Goal: Transaction & Acquisition: Purchase product/service

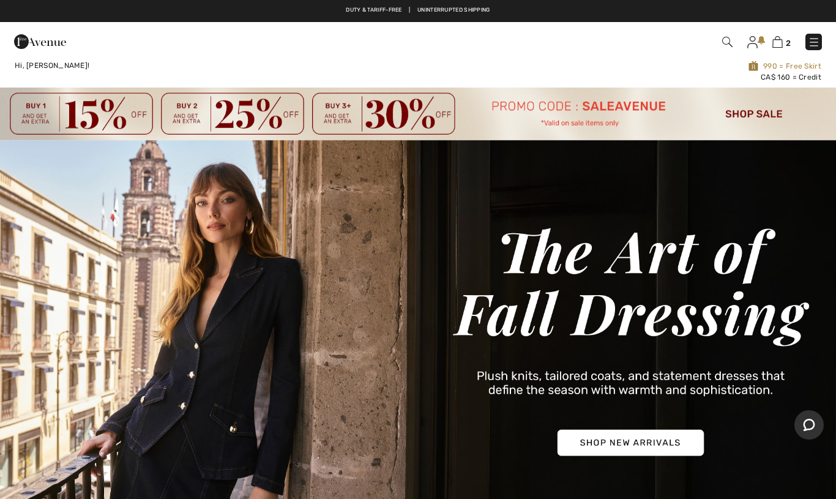
click at [724, 43] on img at bounding box center [727, 42] width 10 height 10
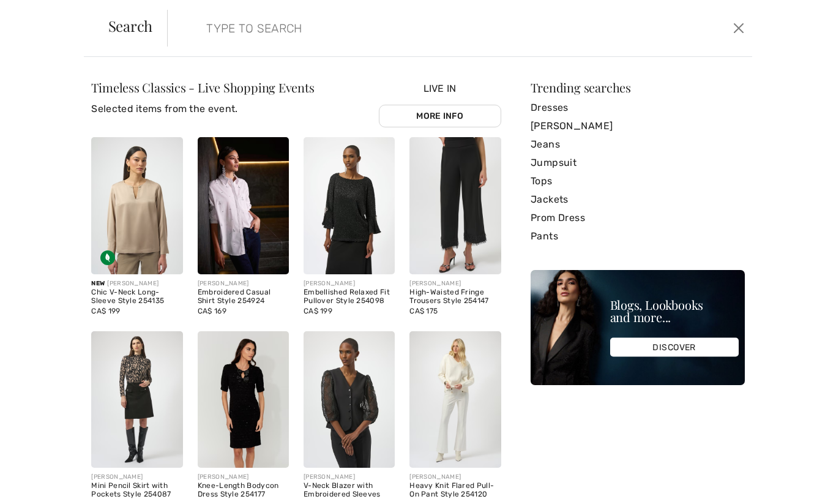
click at [189, 32] on form "Clear" at bounding box center [448, 28] width 562 height 37
click at [223, 17] on input "search" at bounding box center [396, 28] width 399 height 37
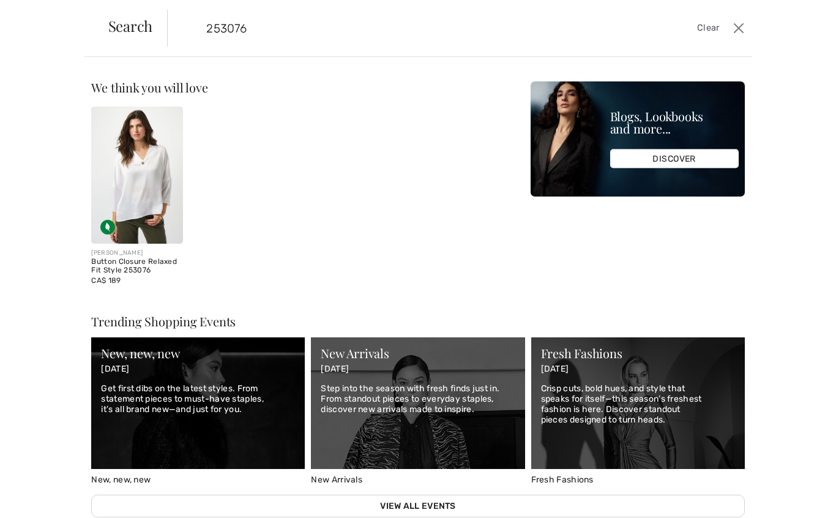
type input "253076"
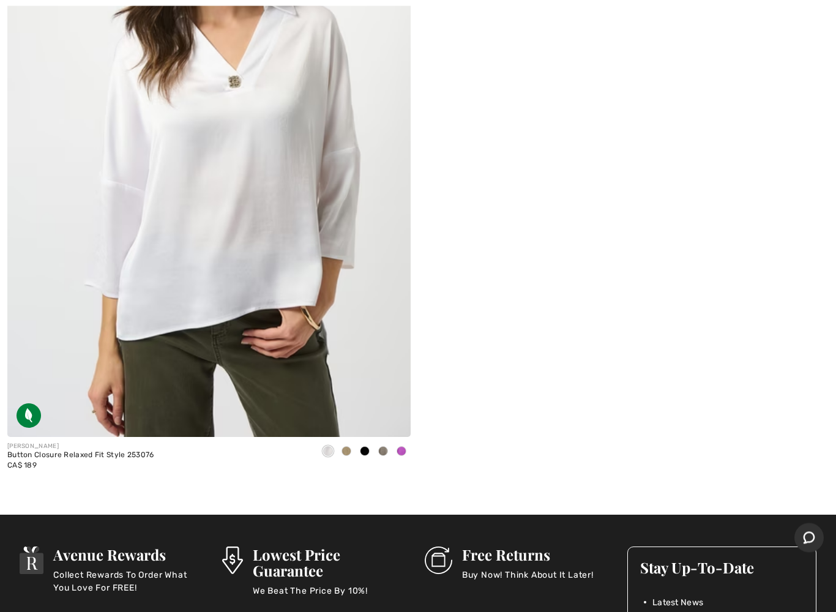
scroll to position [369, 0]
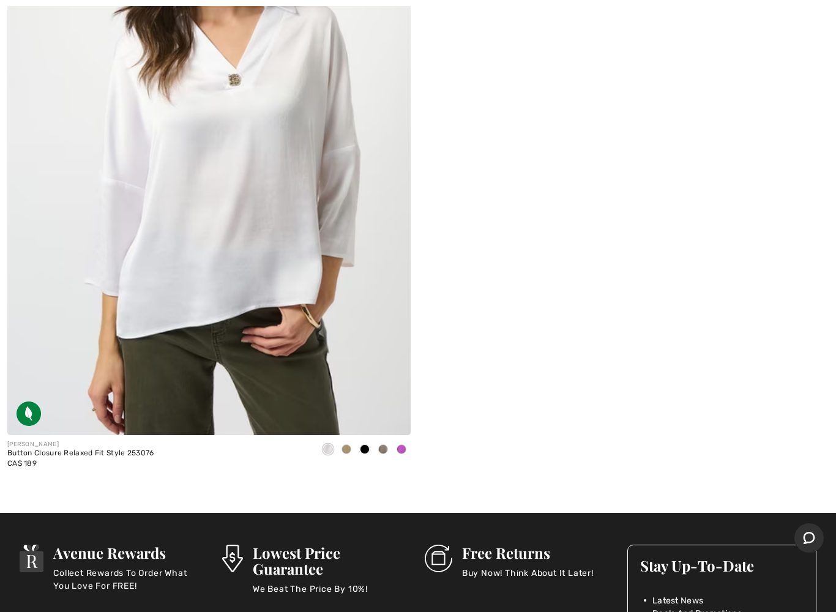
click at [348, 453] on span at bounding box center [347, 449] width 10 height 10
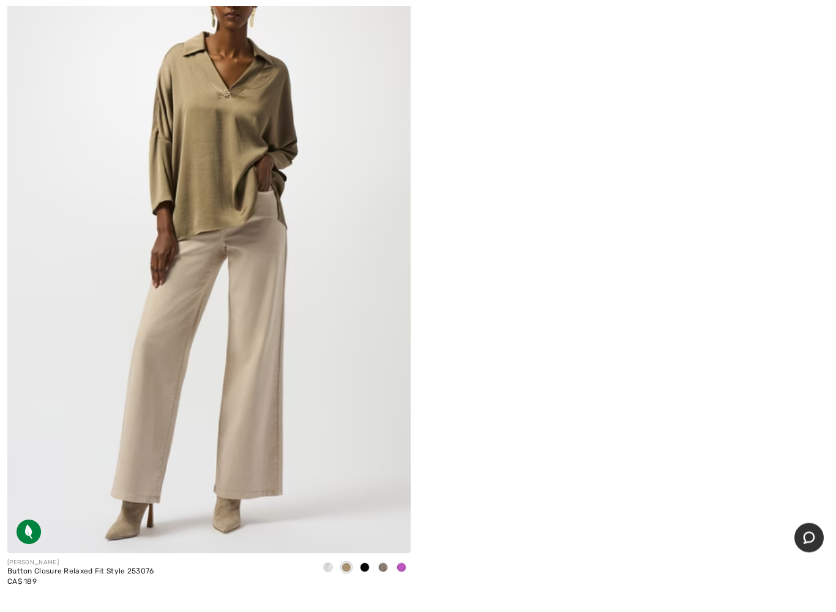
scroll to position [269, 0]
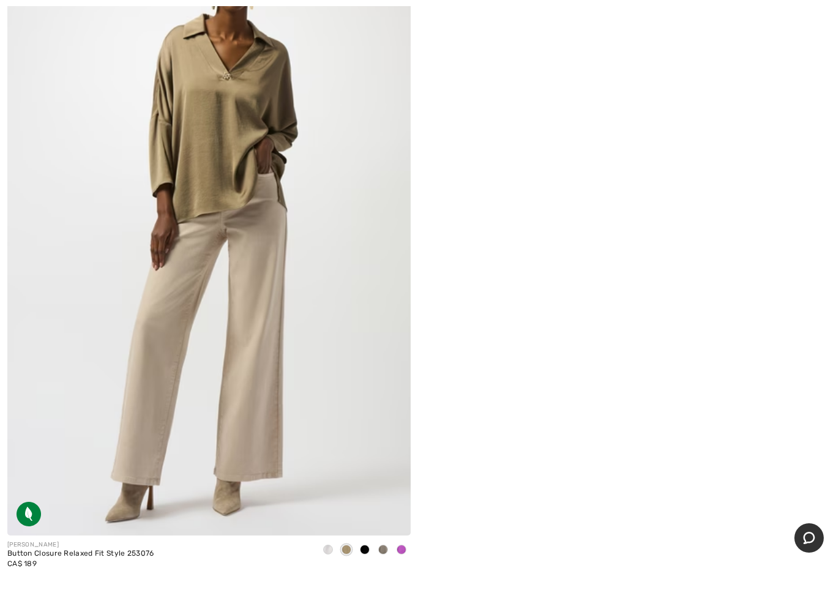
click at [382, 528] on span at bounding box center [383, 550] width 10 height 10
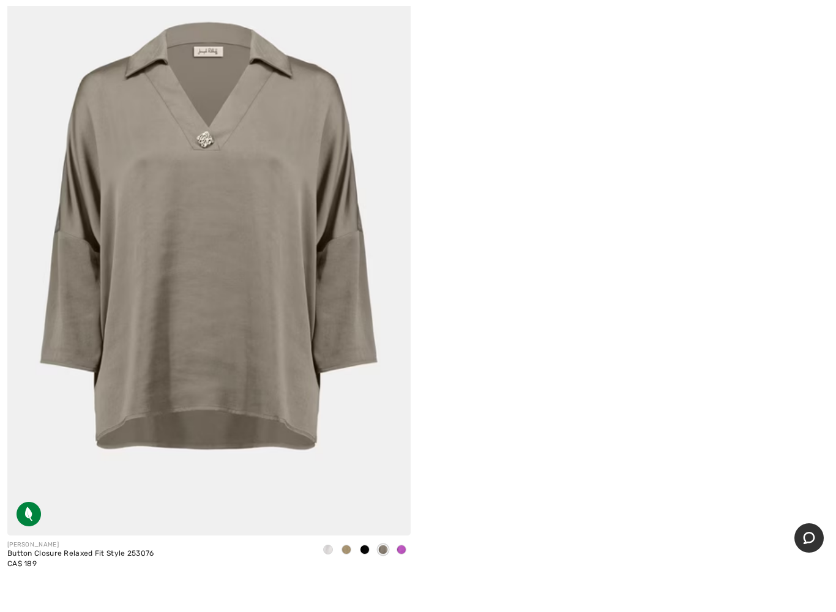
click at [407, 528] on div at bounding box center [401, 551] width 18 height 20
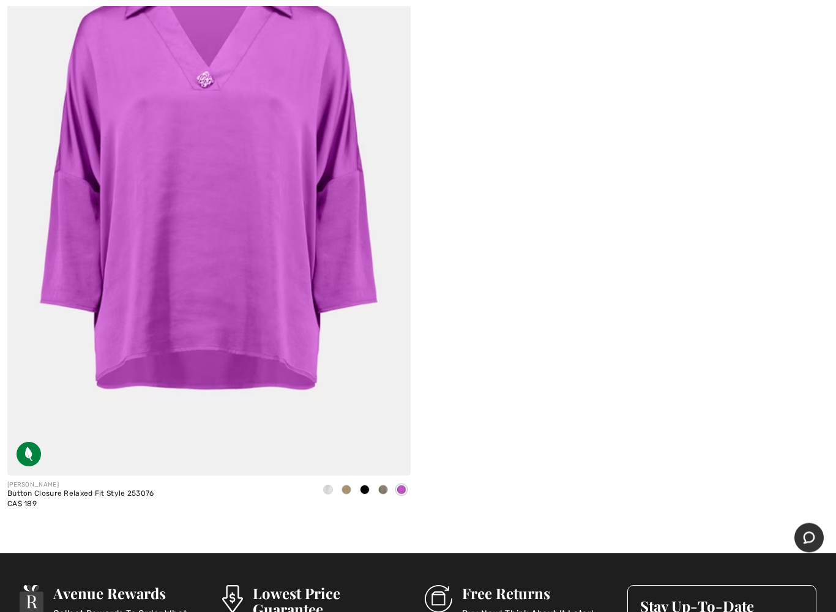
scroll to position [329, 0]
click at [383, 490] on span at bounding box center [383, 490] width 10 height 10
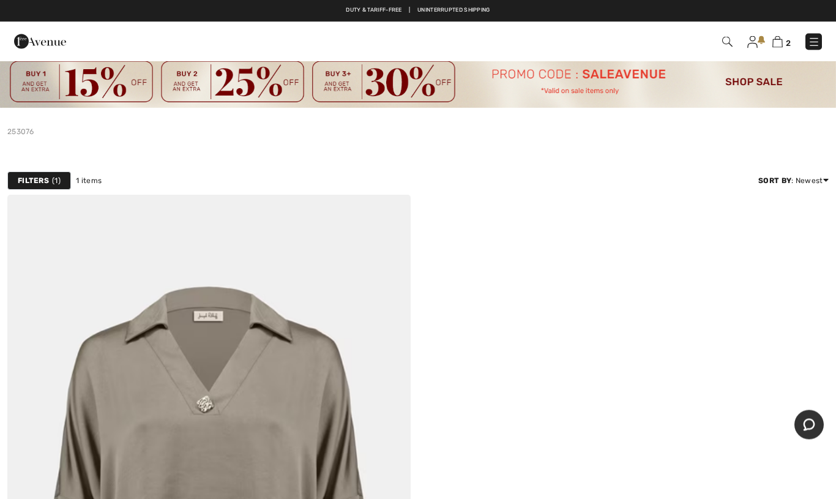
scroll to position [0, 0]
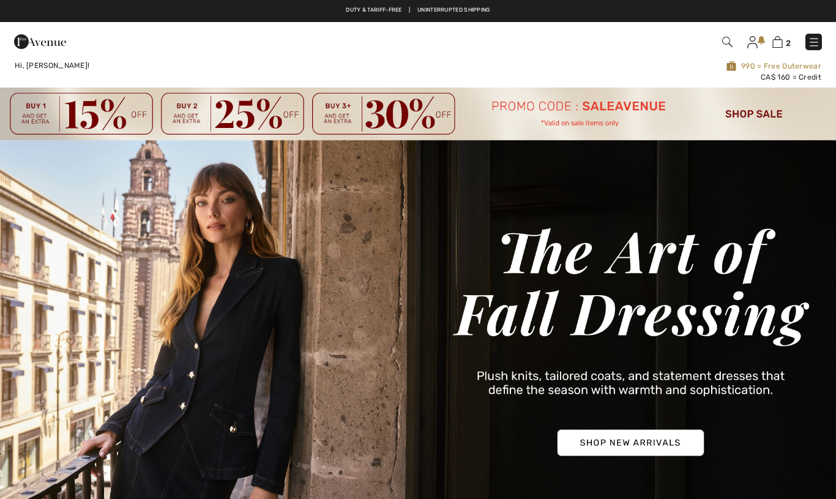
checkbox input "true"
click at [809, 37] on img at bounding box center [814, 42] width 12 height 12
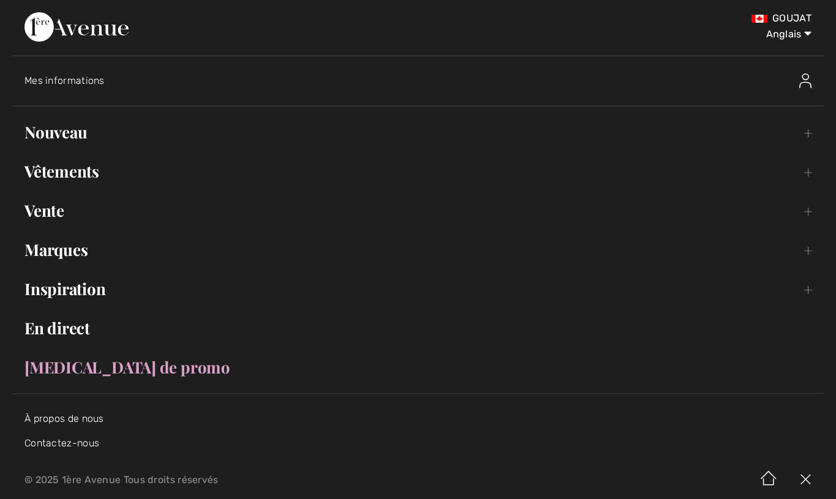
click at [86, 132] on font "Nouveau" at bounding box center [55, 131] width 62 height 21
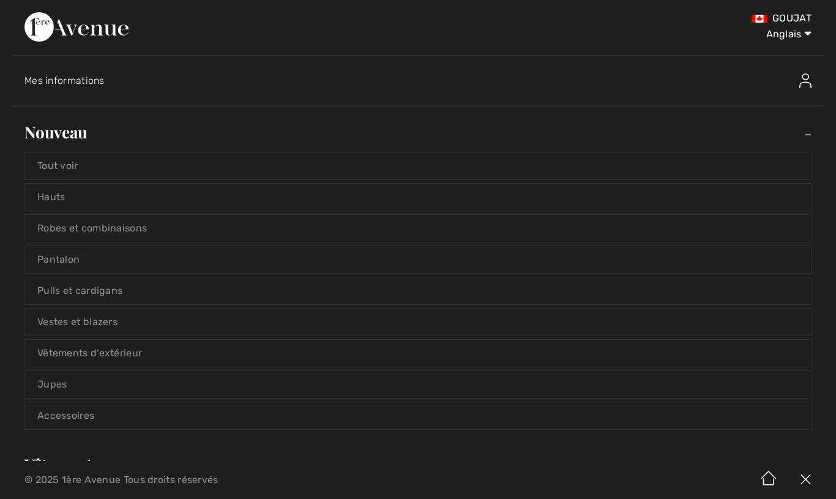
click at [56, 201] on font "Hauts" at bounding box center [51, 197] width 28 height 12
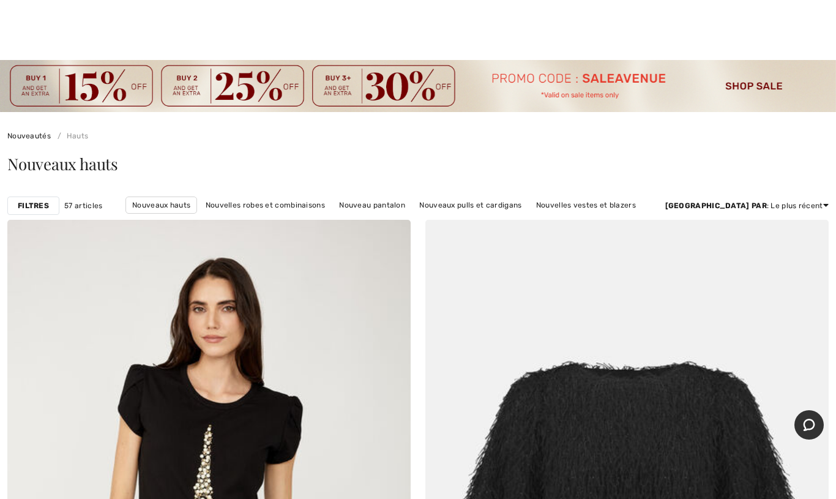
click at [24, 205] on font "Filtres" at bounding box center [33, 205] width 31 height 9
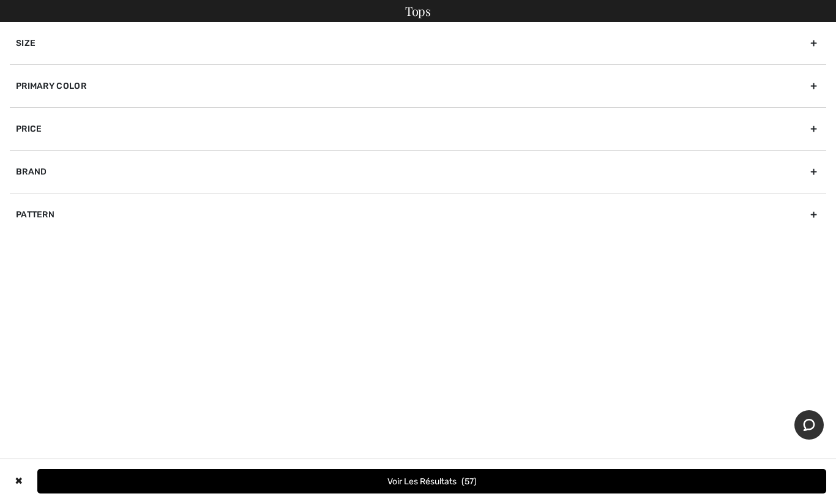
click at [30, 167] on div "Brand" at bounding box center [418, 171] width 817 height 43
click at [24, 200] on input"] "[PERSON_NAME]" at bounding box center [20, 198] width 9 height 9
checkbox input"] "true"
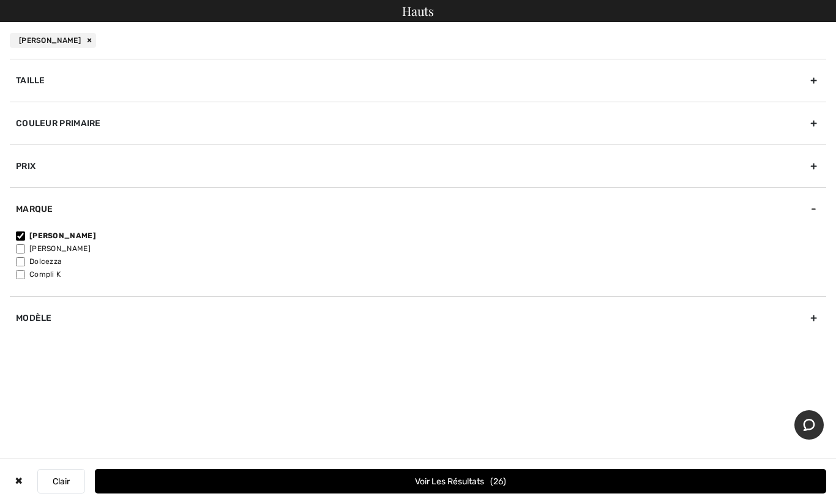
click at [444, 484] on font "Voir les résultats" at bounding box center [449, 481] width 69 height 10
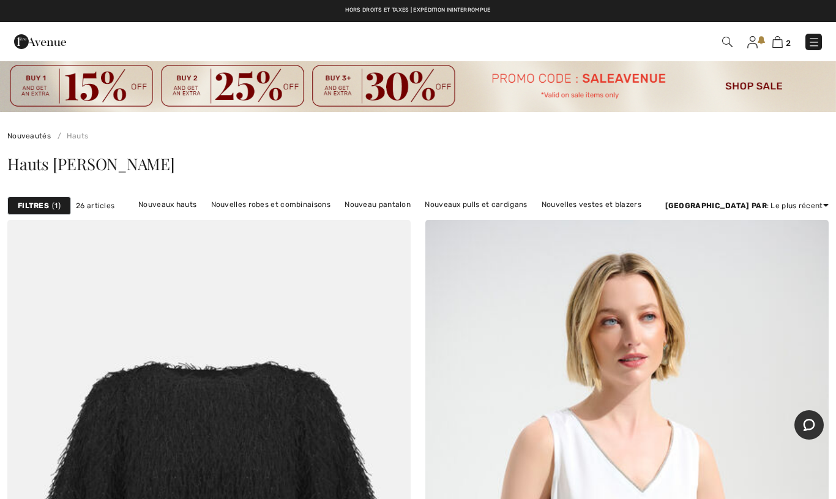
click at [729, 40] on img at bounding box center [727, 42] width 10 height 10
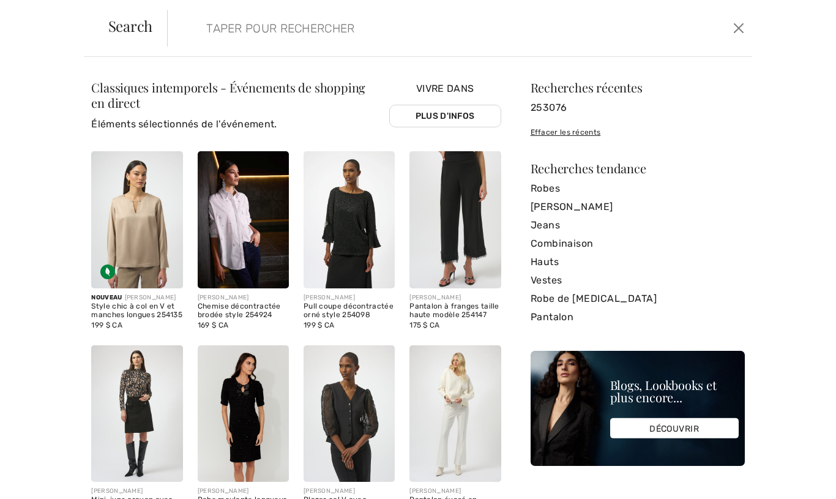
click at [199, 28] on input "search" at bounding box center [396, 28] width 399 height 37
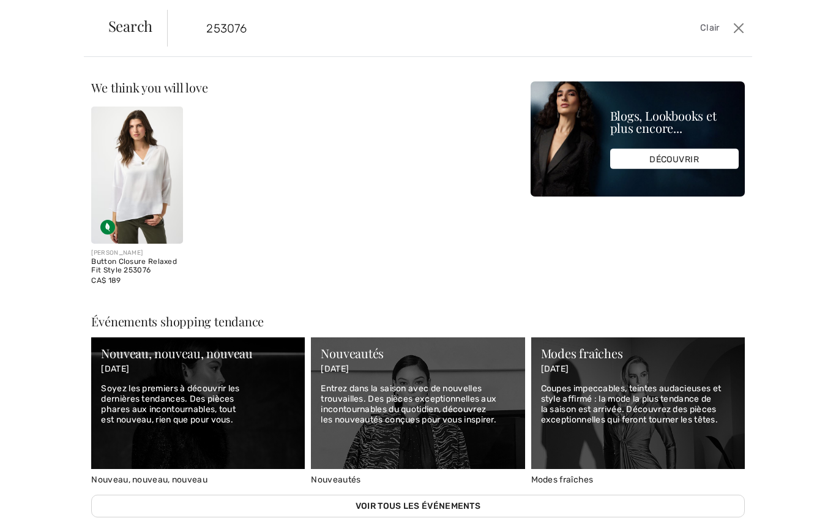
type input "253076"
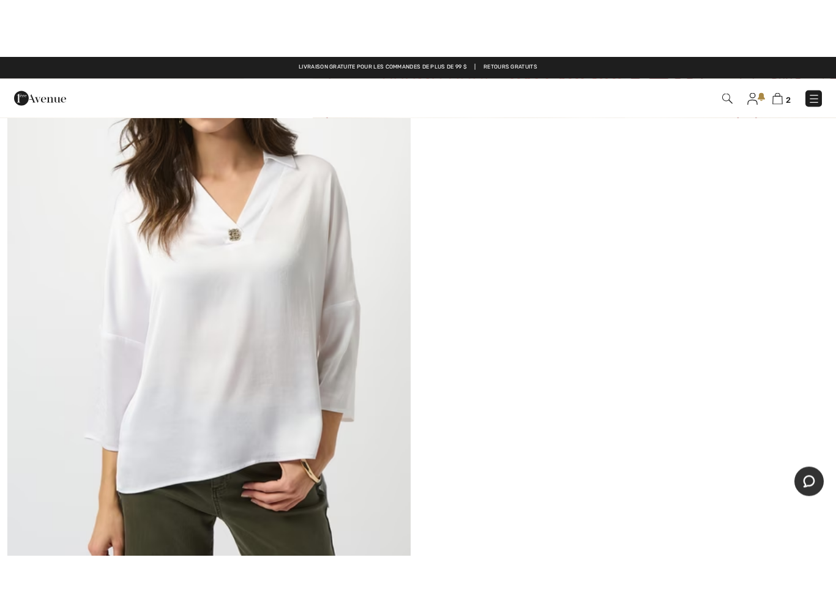
scroll to position [244, 0]
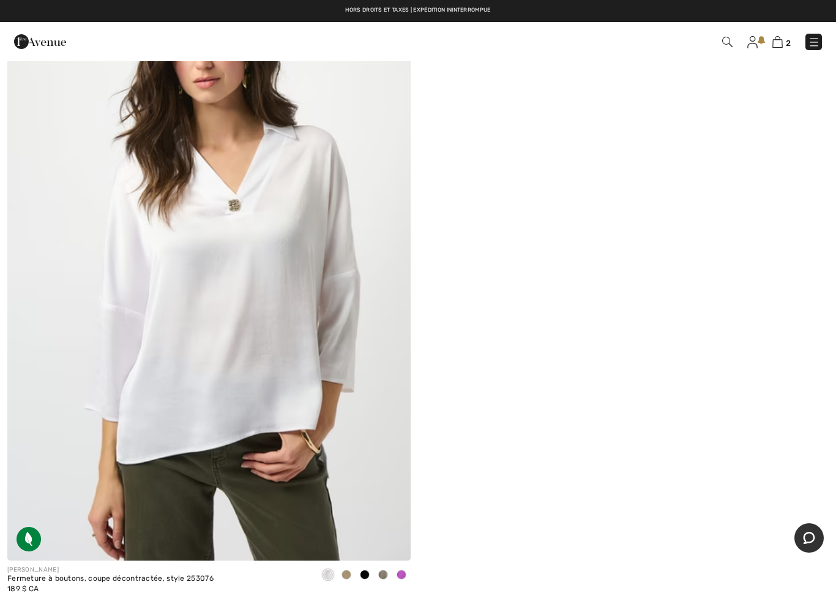
click at [353, 571] on div at bounding box center [346, 576] width 18 height 20
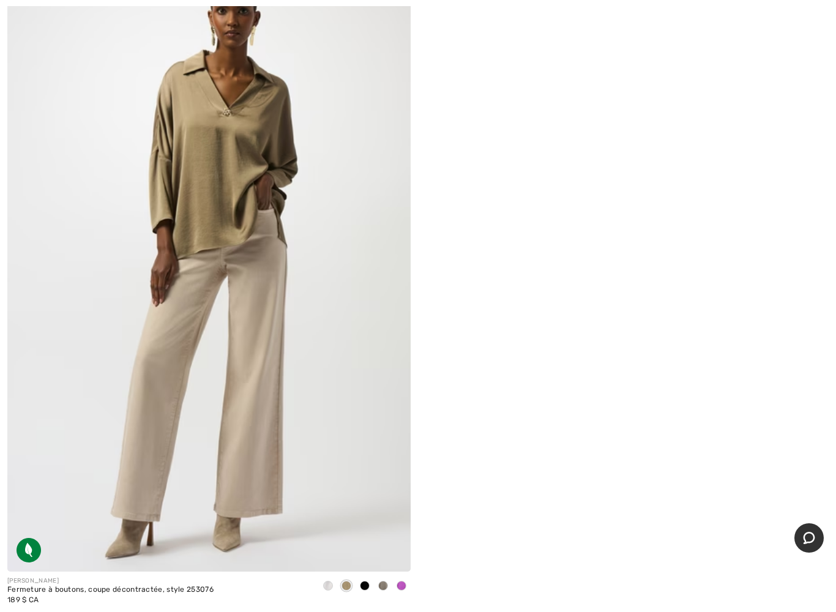
scroll to position [253, 0]
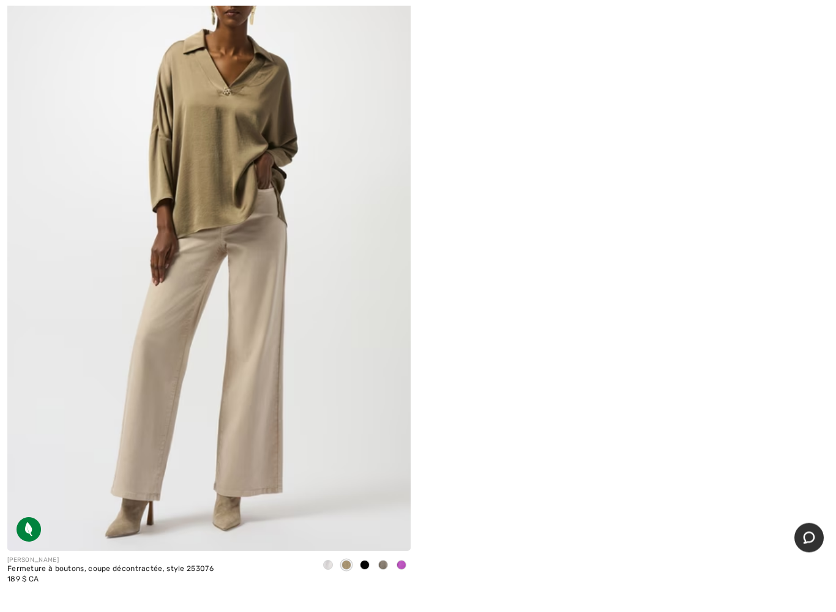
click at [383, 564] on span at bounding box center [383, 566] width 10 height 10
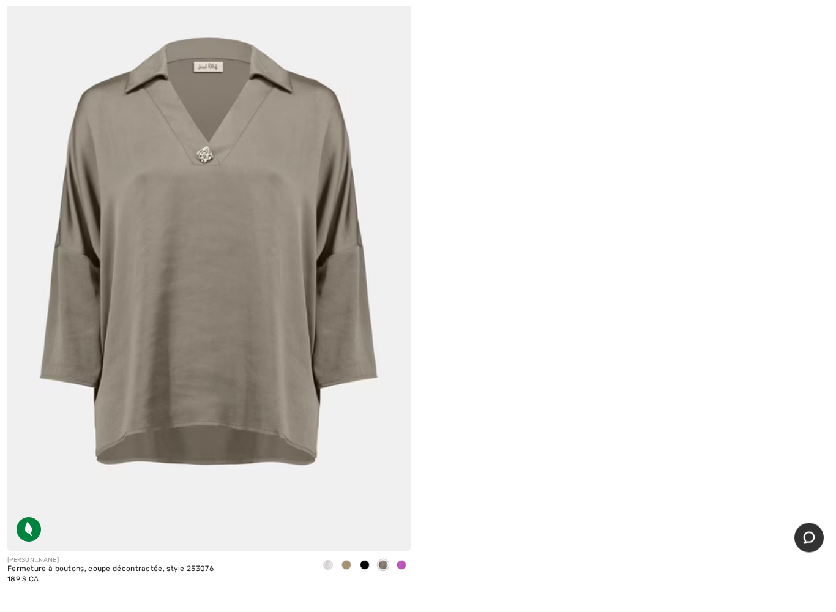
scroll to position [253, 0]
click at [352, 561] on div at bounding box center [346, 566] width 18 height 20
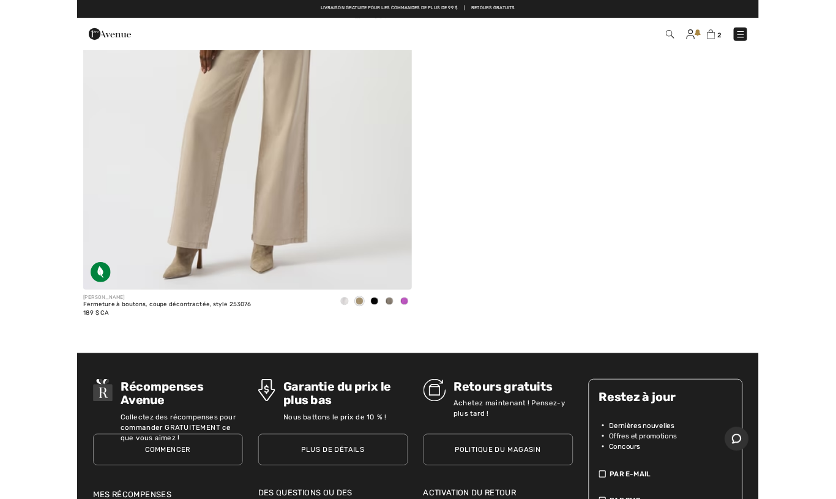
scroll to position [445, 0]
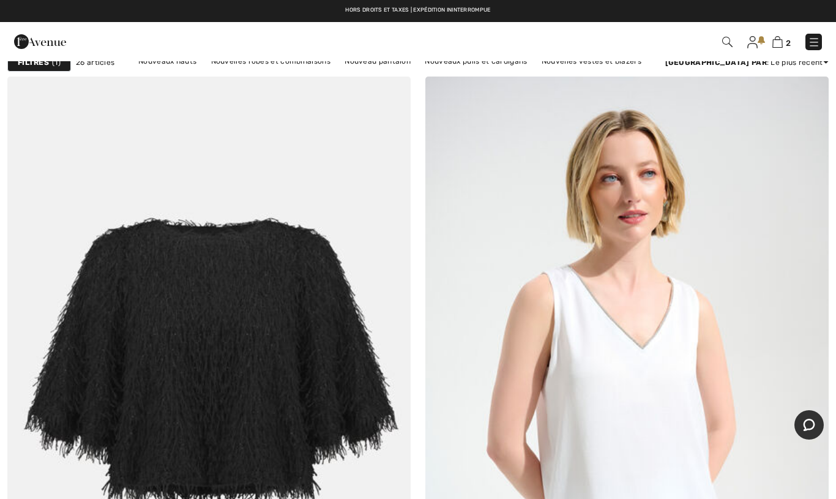
scroll to position [136, 0]
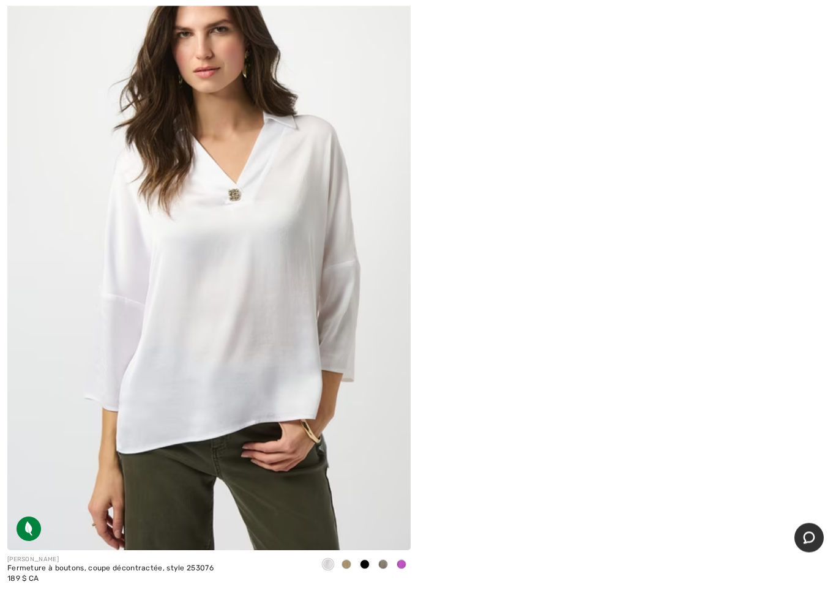
scroll to position [254, 0]
click at [379, 528] on span at bounding box center [383, 565] width 10 height 10
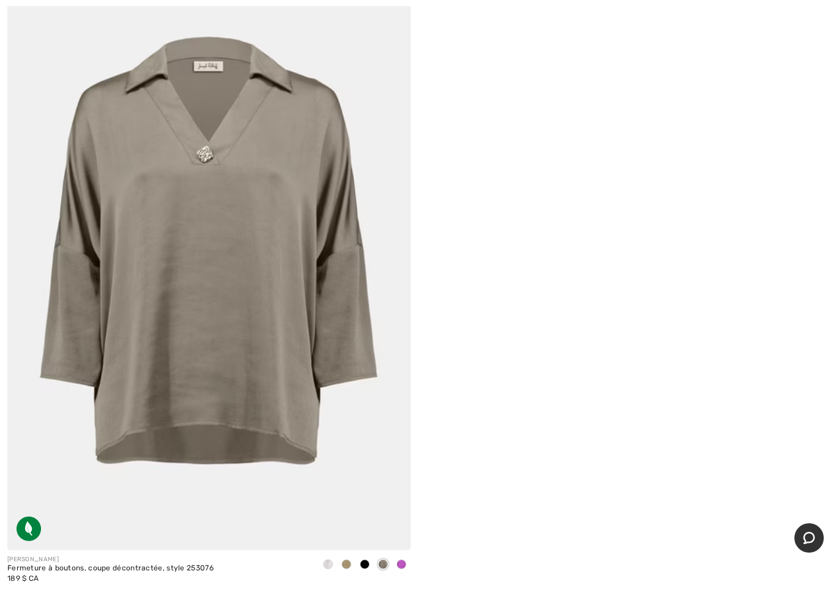
click at [400, 528] on span at bounding box center [402, 565] width 10 height 10
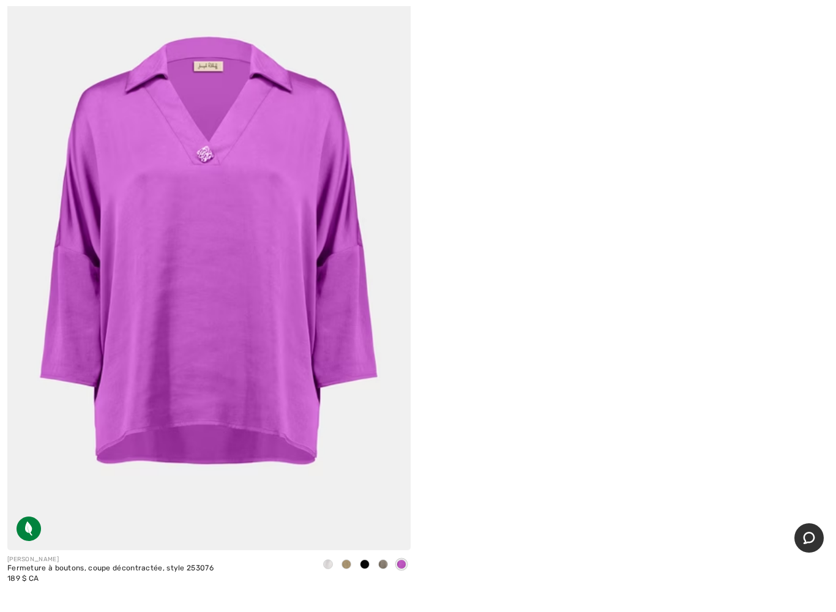
click at [388, 528] on span at bounding box center [383, 565] width 10 height 10
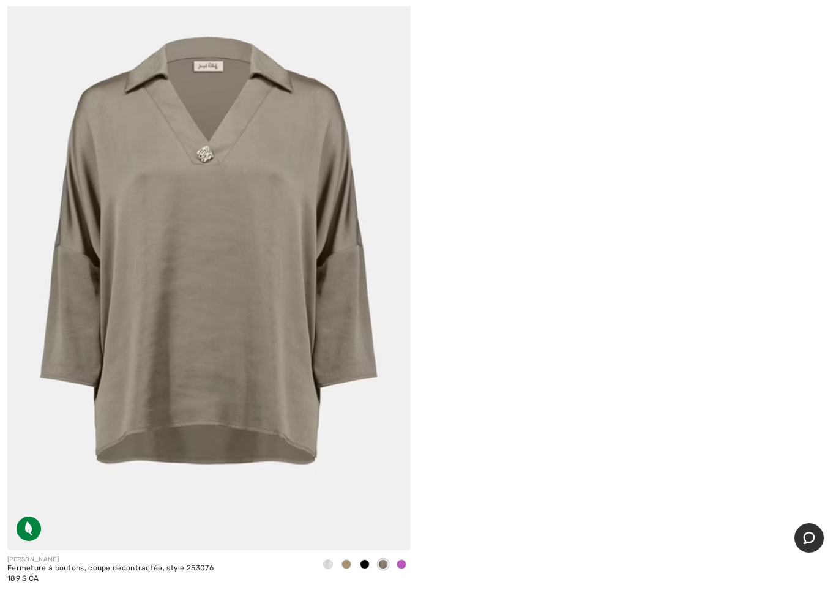
click at [369, 528] on span at bounding box center [365, 565] width 10 height 10
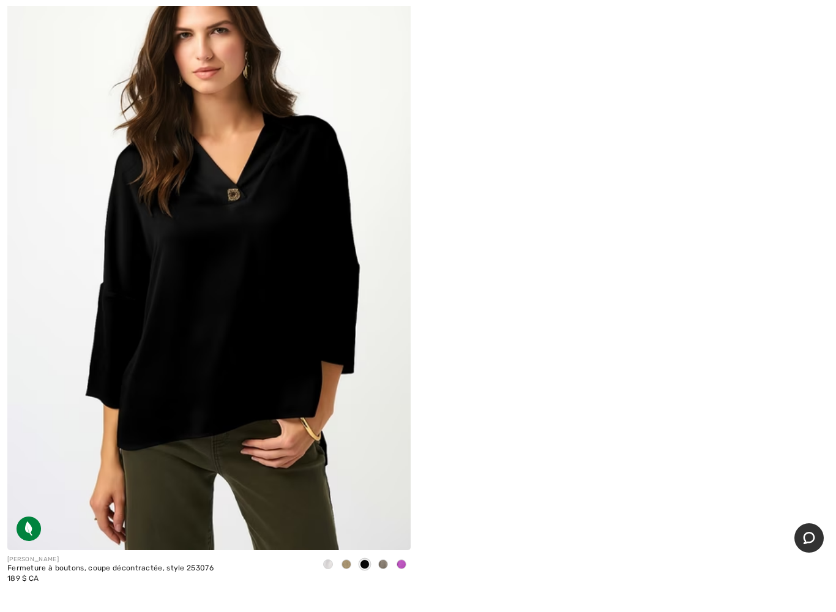
click at [355, 528] on div at bounding box center [346, 565] width 18 height 20
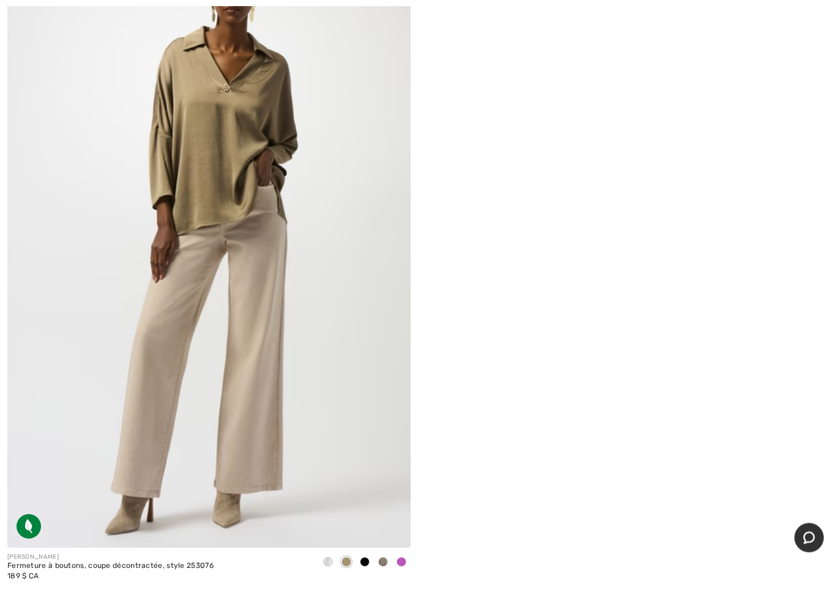
scroll to position [264, 0]
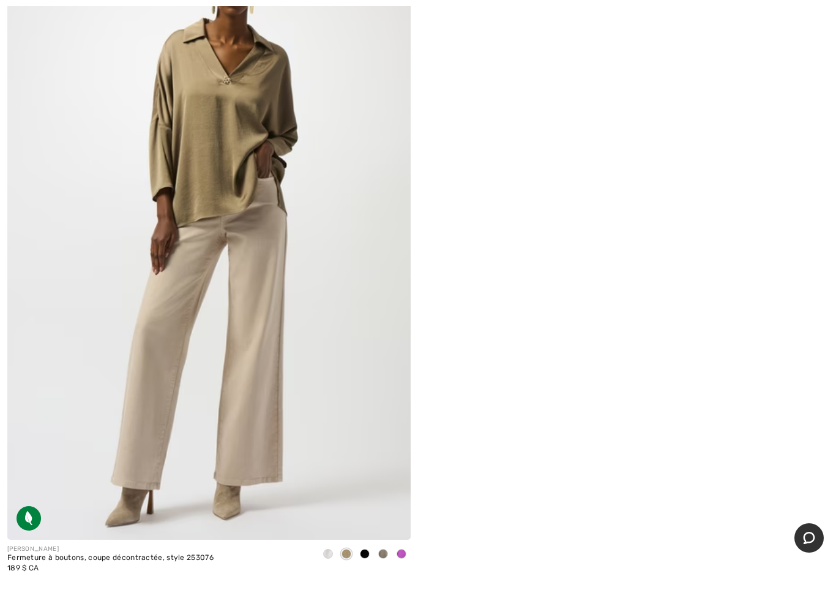
click at [331, 528] on span at bounding box center [328, 554] width 10 height 10
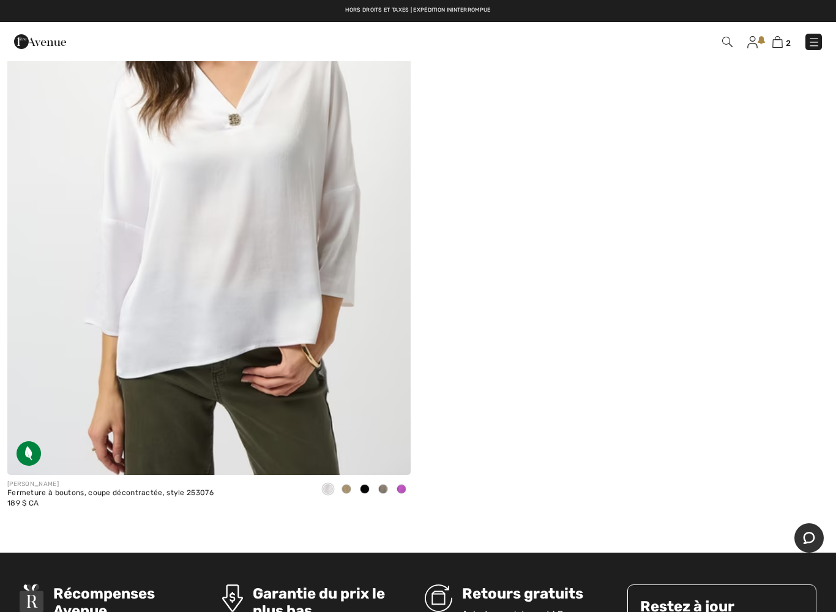
scroll to position [326, 0]
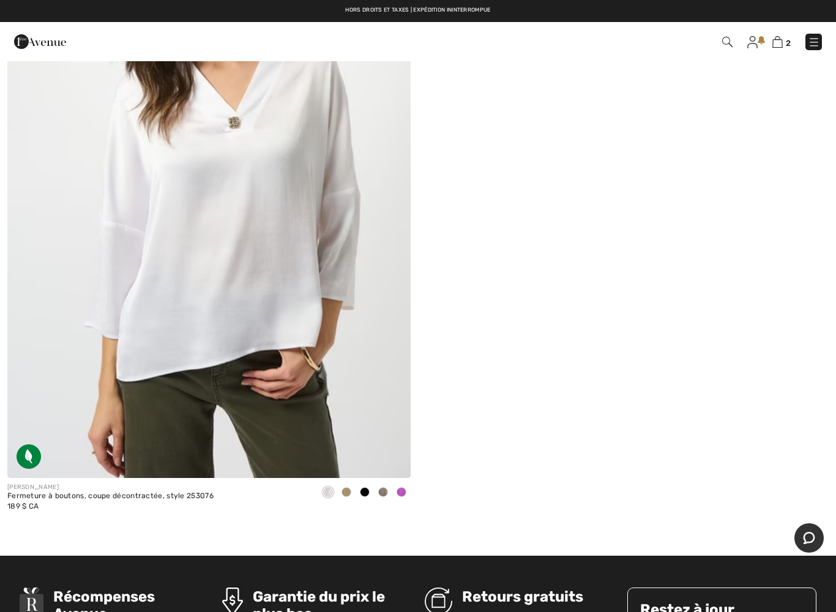
click at [396, 488] on div at bounding box center [401, 493] width 18 height 20
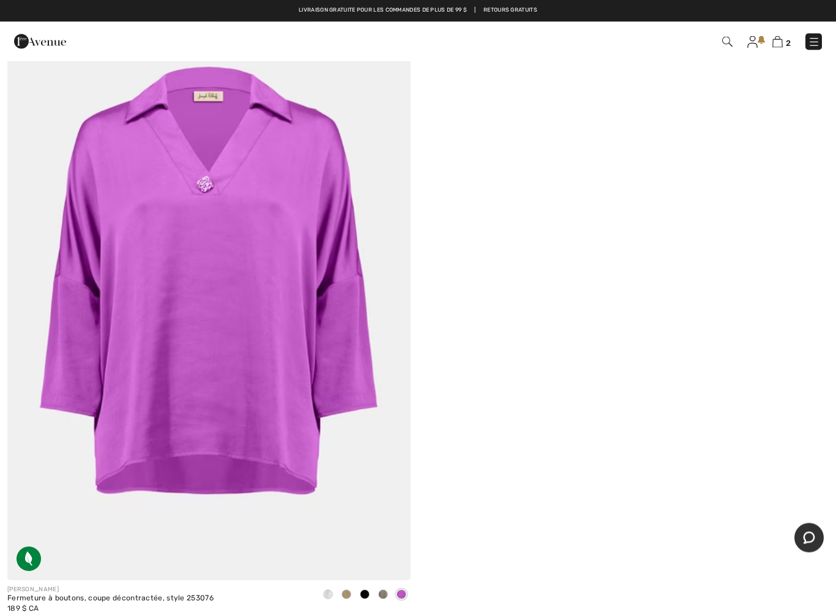
scroll to position [224, 0]
click at [330, 528] on span at bounding box center [328, 595] width 10 height 10
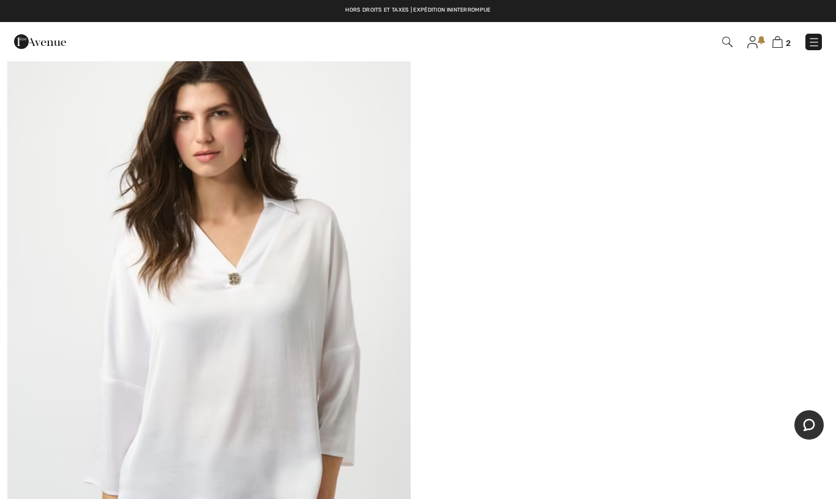
scroll to position [126, 0]
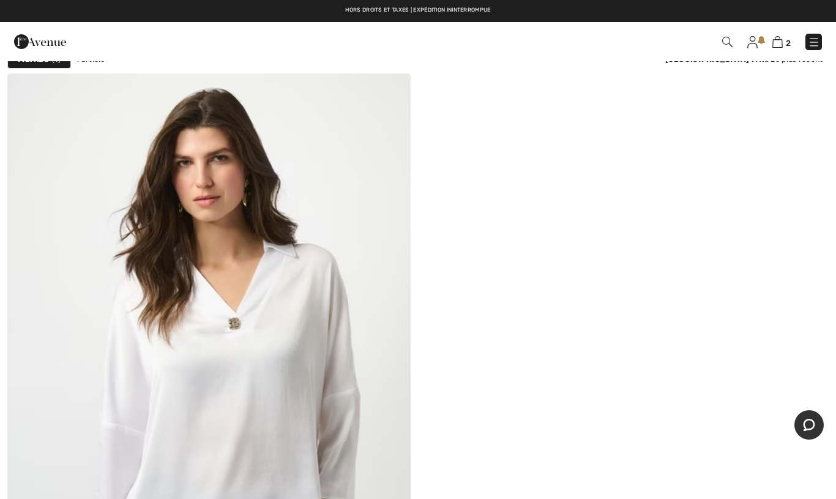
click at [264, 388] on img at bounding box center [208, 376] width 403 height 606
click at [272, 394] on img at bounding box center [208, 376] width 403 height 606
click at [281, 381] on img at bounding box center [208, 376] width 403 height 606
click at [312, 395] on img at bounding box center [208, 376] width 403 height 606
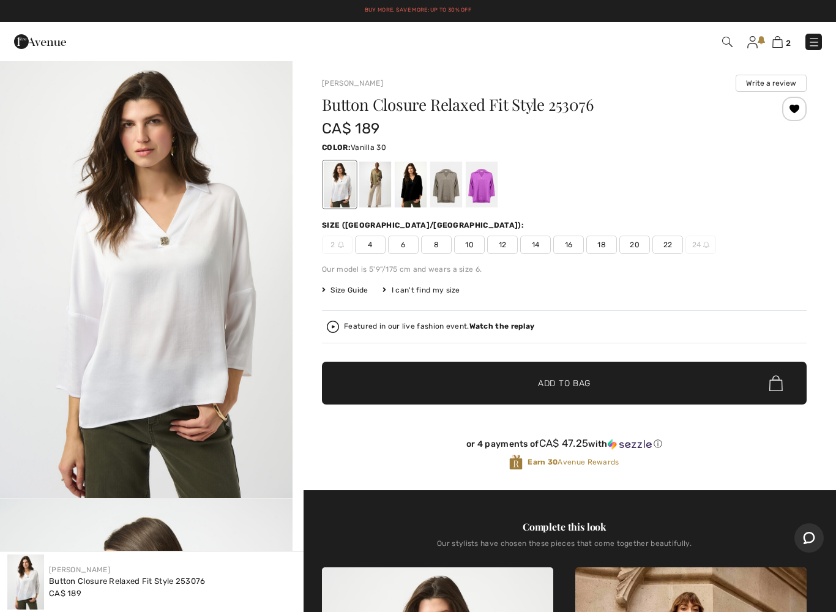
click at [538, 242] on span "14" at bounding box center [535, 245] width 31 height 18
click at [553, 375] on span "✔ Added to Bag Add to Bag" at bounding box center [564, 383] width 485 height 43
click at [783, 39] on img at bounding box center [778, 42] width 10 height 12
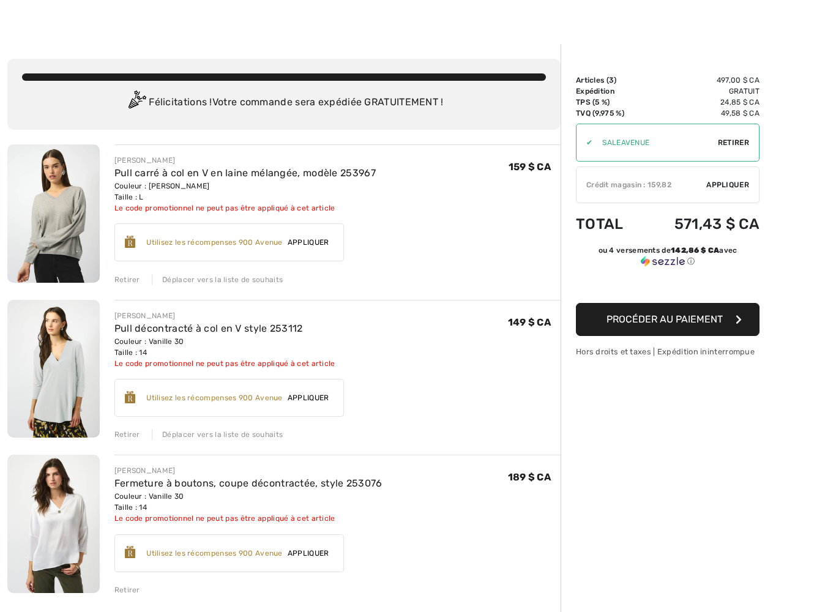
scroll to position [36, 0]
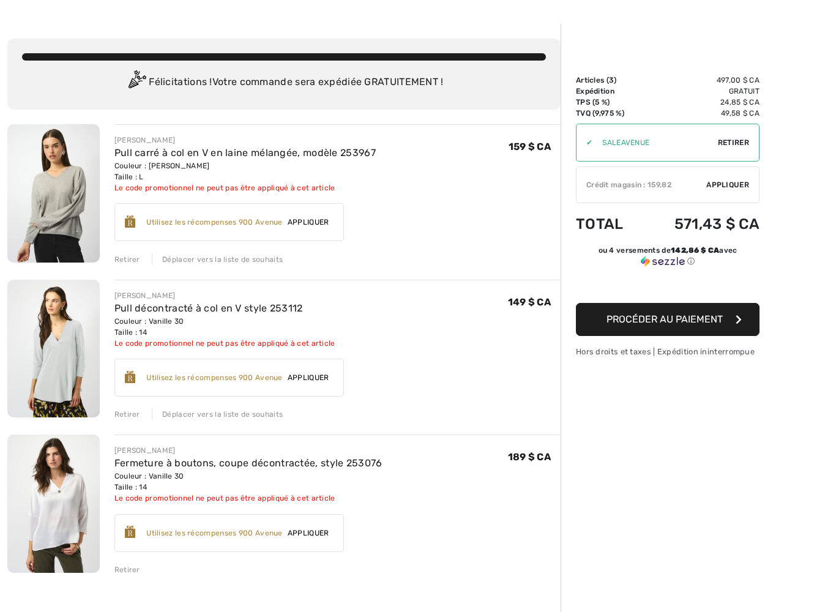
click at [127, 411] on font "Retirer" at bounding box center [127, 414] width 26 height 9
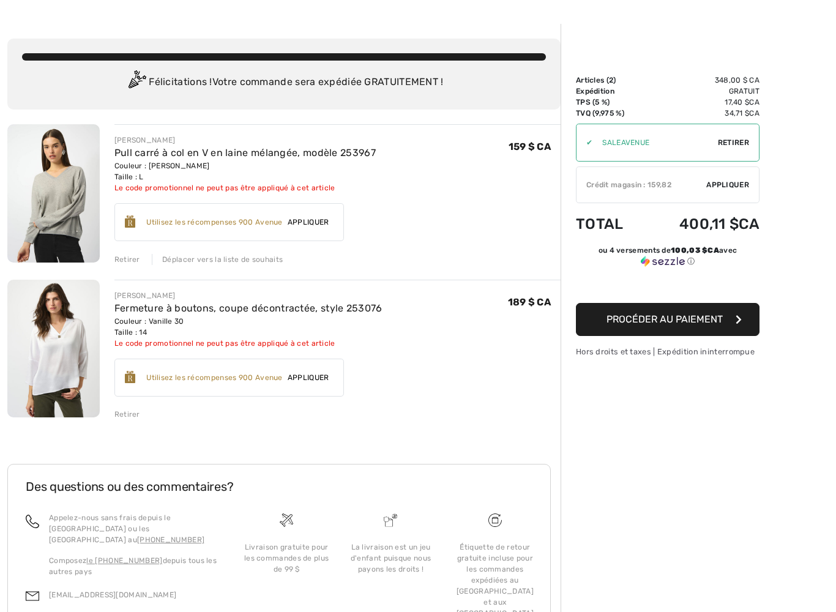
click at [679, 318] on font "Procéder au paiement" at bounding box center [665, 319] width 116 height 12
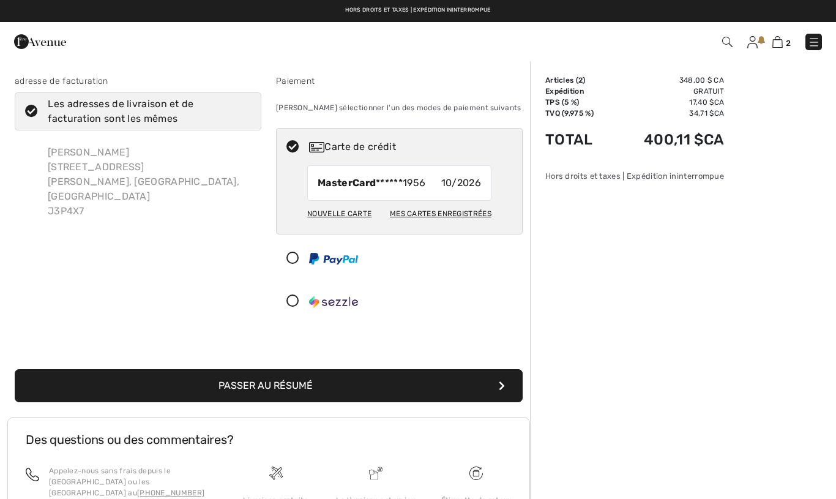
click at [314, 375] on button "Passer au résumé" at bounding box center [269, 385] width 508 height 33
click at [288, 383] on font "Passer au résumé" at bounding box center [266, 386] width 94 height 12
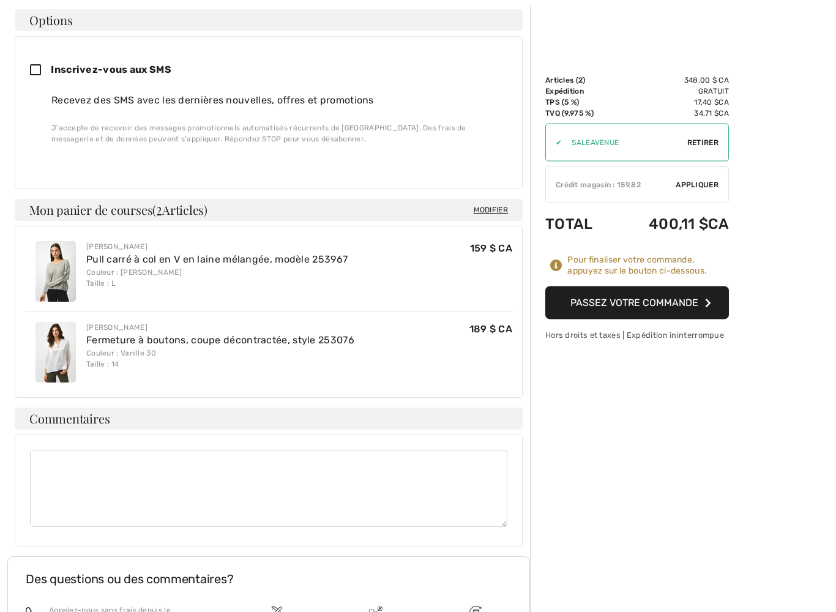
scroll to position [371, 0]
click at [635, 295] on button "Passez votre commande" at bounding box center [638, 303] width 184 height 33
